Goal: Information Seeking & Learning: Learn about a topic

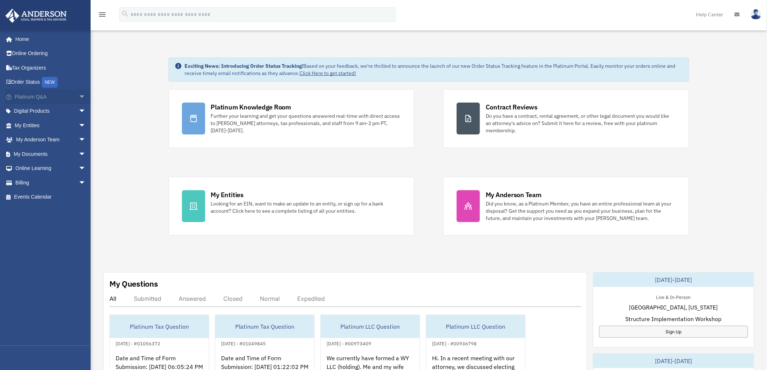
click at [79, 96] on span "arrow_drop_down" at bounding box center [86, 97] width 15 height 15
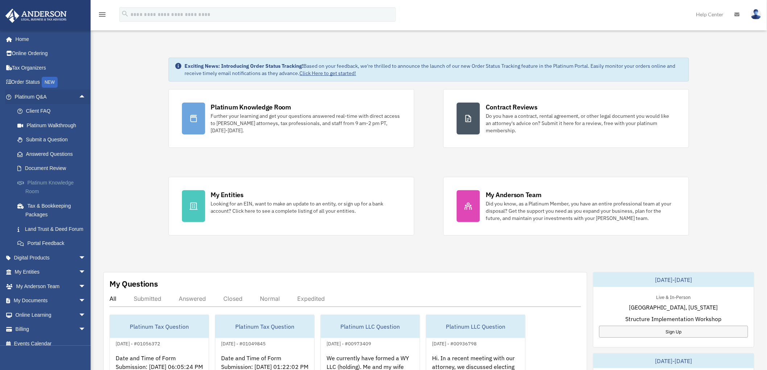
click at [52, 180] on link "Platinum Knowledge Room" at bounding box center [53, 187] width 87 height 23
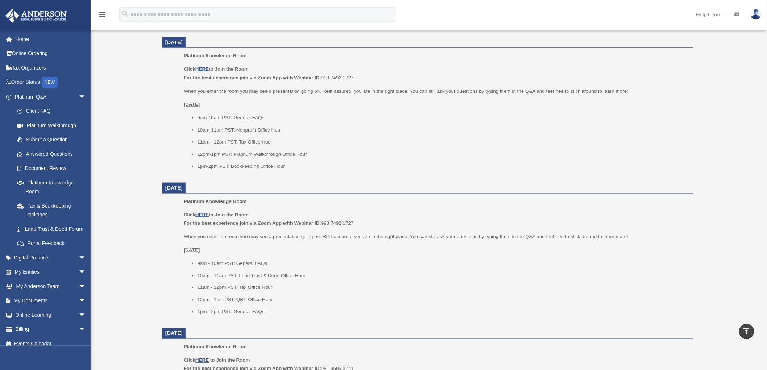
scroll to position [269, 0]
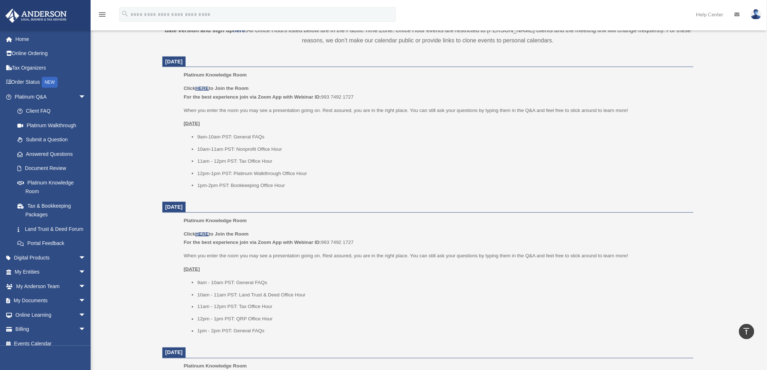
click at [241, 319] on li "12pm - 1pm PST: QRP Office Hour" at bounding box center [442, 319] width 491 height 9
copy li "QRP"
